Goal: Information Seeking & Learning: Learn about a topic

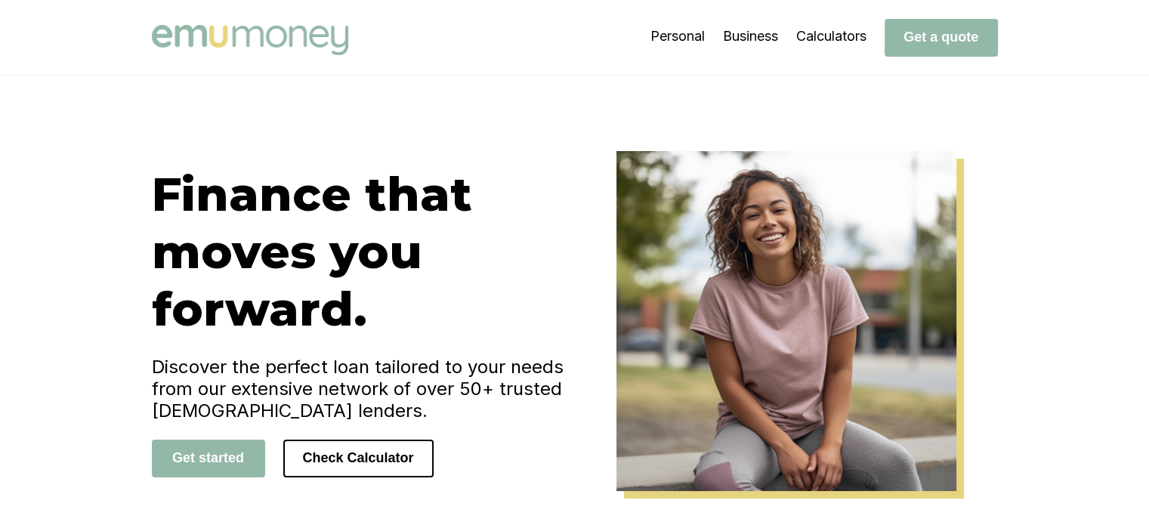
click at [1095, 193] on div "Finance that moves you forward. Discover the perfect loan tailored to your need…" at bounding box center [574, 321] width 1149 height 491
click at [1077, 70] on div "Personal Business Calculators Get a quote" at bounding box center [574, 38] width 1149 height 76
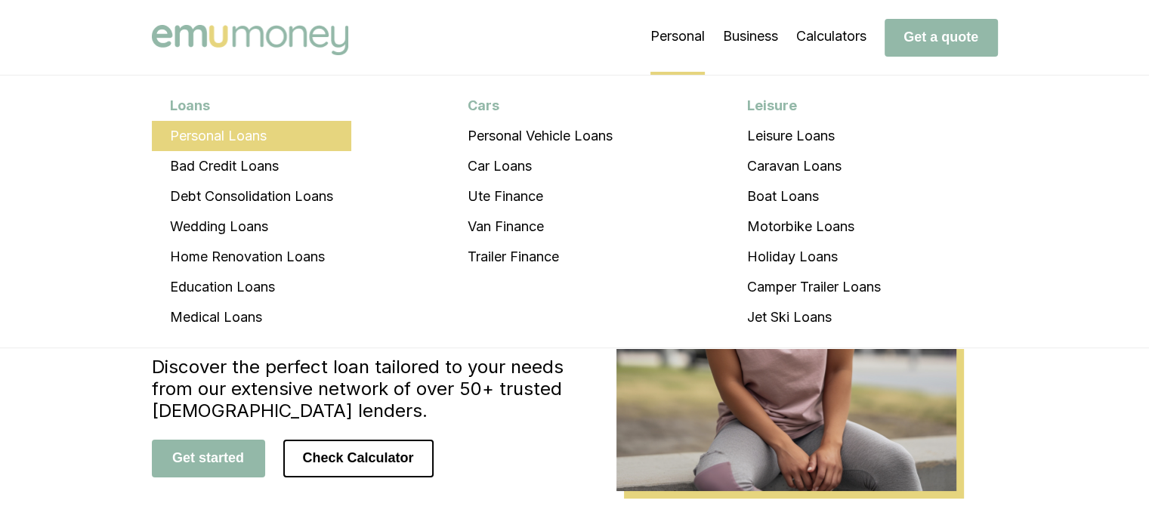
click at [197, 136] on li "Personal Loans" at bounding box center [251, 136] width 199 height 30
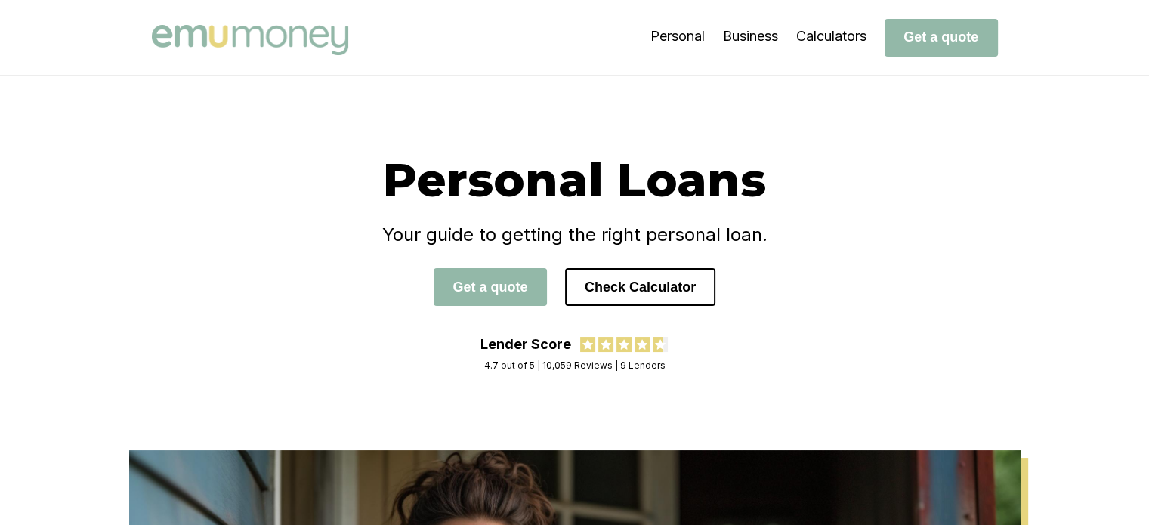
click at [1055, 94] on div "Personal Loans Your guide to getting the right personal loan. Get a quote Check…" at bounding box center [574, 263] width 1149 height 375
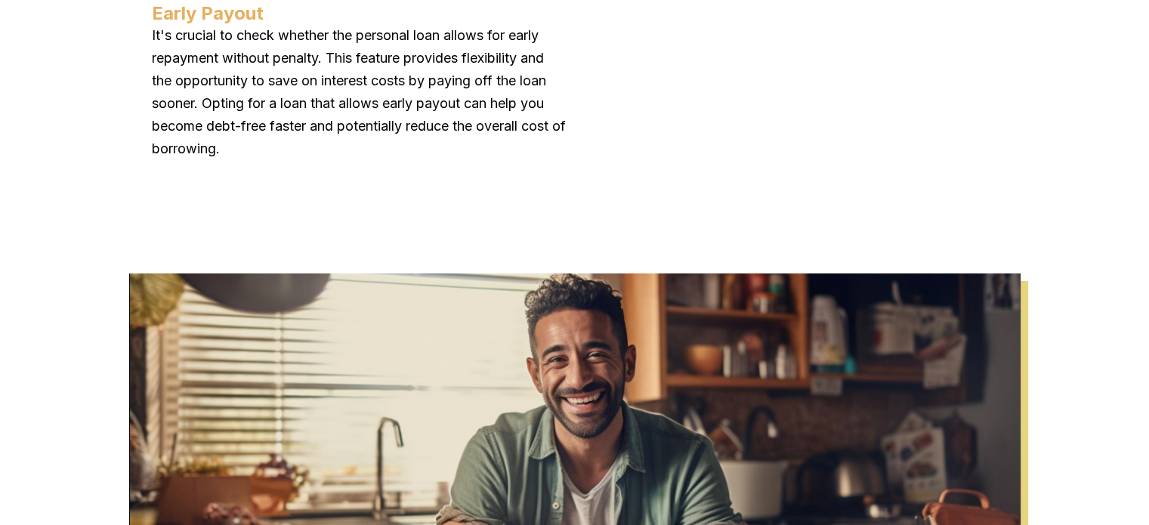
scroll to position [6890, 0]
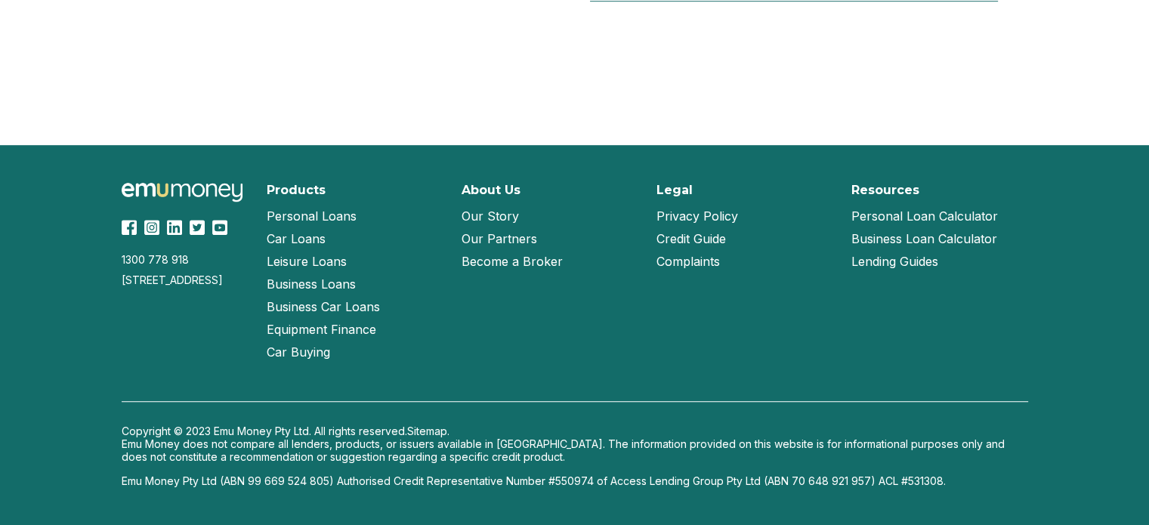
click at [496, 215] on link "Our Story" at bounding box center [490, 216] width 57 height 23
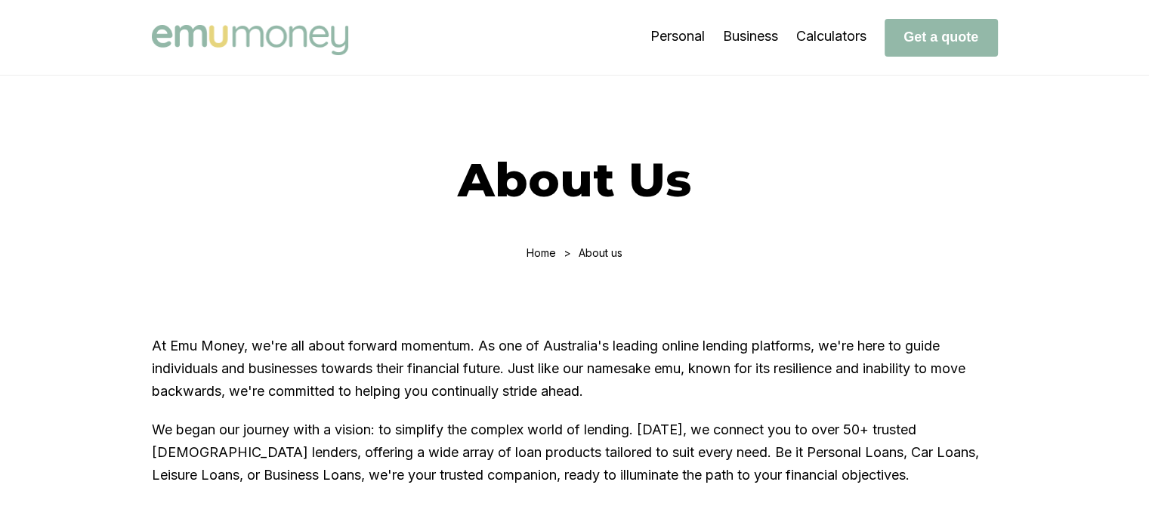
click at [283, 32] on img at bounding box center [250, 40] width 196 height 30
